Goal: Transaction & Acquisition: Purchase product/service

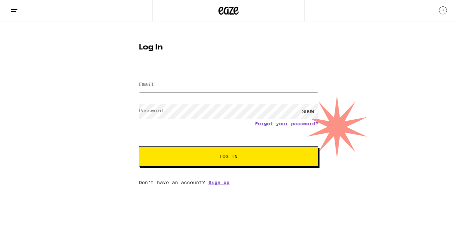
click at [205, 88] on input "Email" at bounding box center [228, 84] width 179 height 15
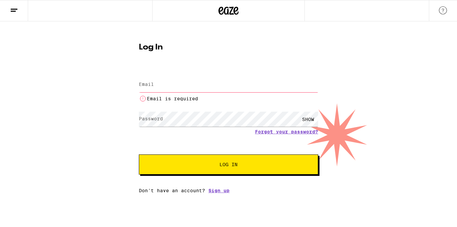
type input "[EMAIL_ADDRESS][DOMAIN_NAME]"
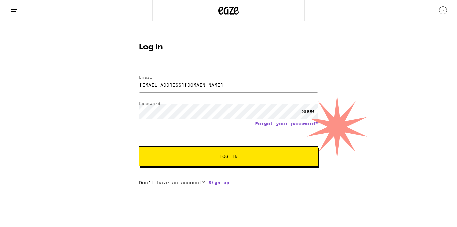
click at [198, 164] on button "Log In" at bounding box center [228, 156] width 179 height 20
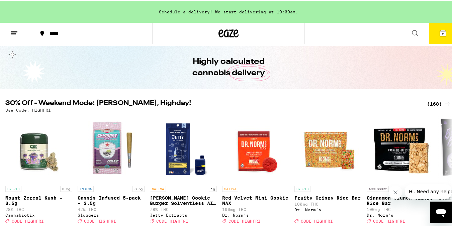
scroll to position [53, 0]
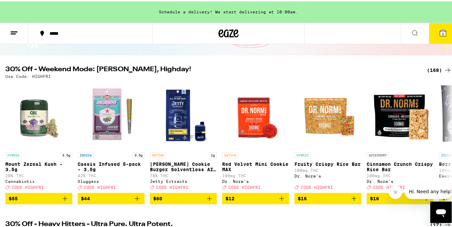
click at [430, 68] on div "(168)" at bounding box center [439, 69] width 25 height 8
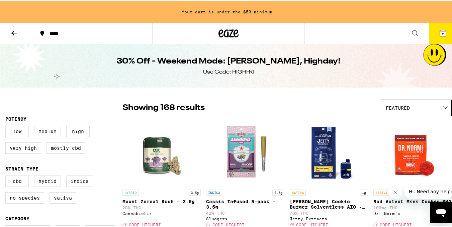
click at [408, 106] on div "Featured" at bounding box center [416, 107] width 70 height 16
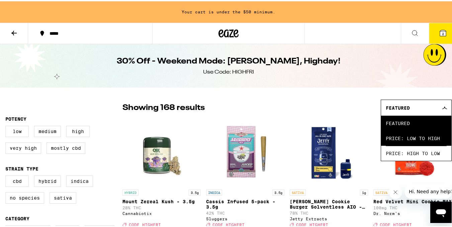
click at [406, 133] on span "Price: Low to High" at bounding box center [415, 136] width 61 height 15
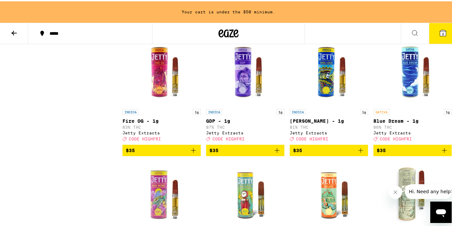
scroll to position [4041, 0]
